Goal: Book appointment/travel/reservation

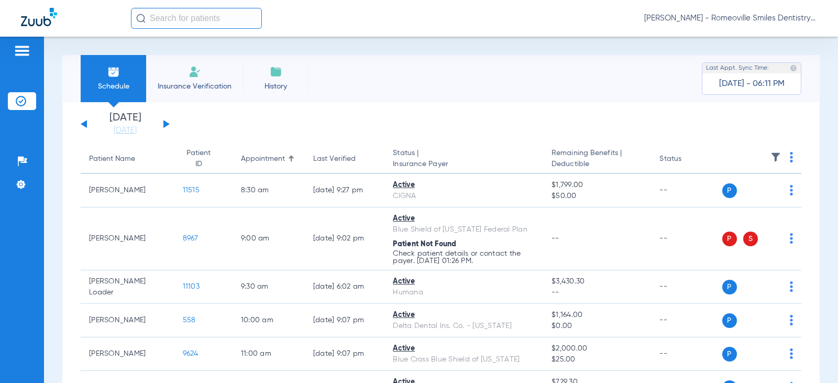
click at [162, 126] on div "Saturday 07-19-2025 Sunday 07-20-2025 Monday 07-21-2025 Tuesday 07-22-2025 Wedn…" at bounding box center [125, 124] width 89 height 23
click at [167, 124] on button at bounding box center [166, 124] width 6 height 8
